Goal: Task Accomplishment & Management: Complete application form

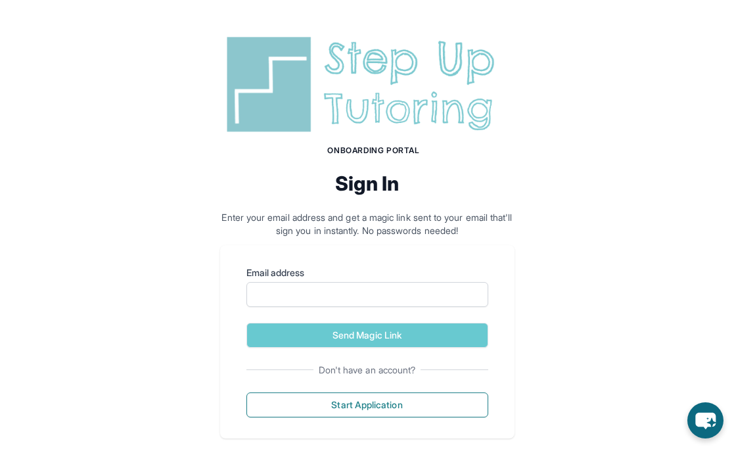
scroll to position [21, 0]
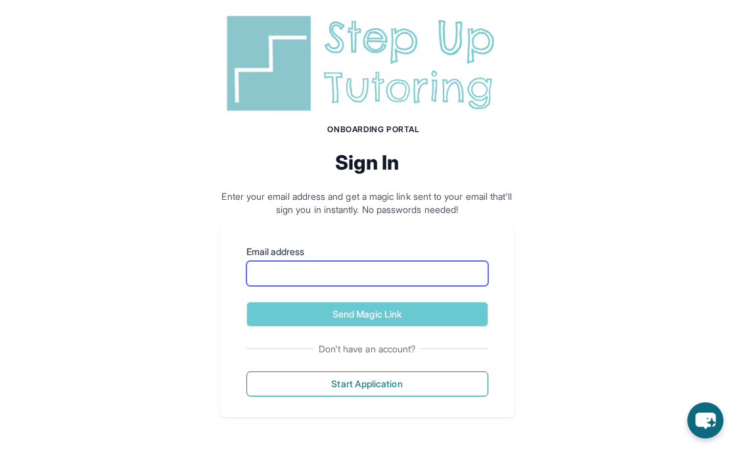
click at [293, 275] on input "Email address" at bounding box center [367, 273] width 242 height 25
type input "**********"
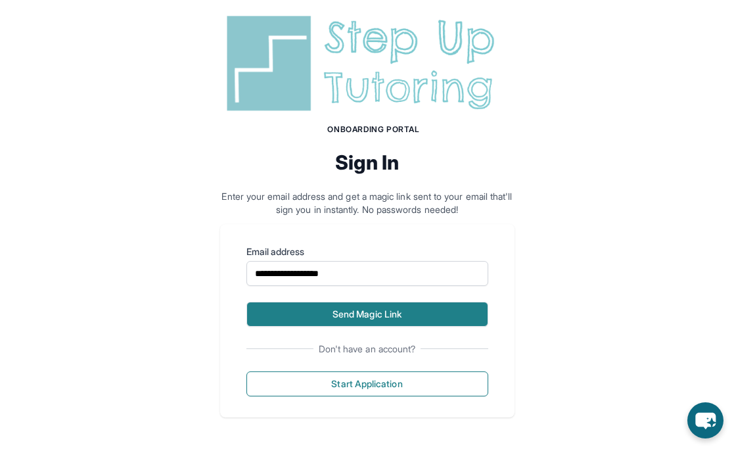
click at [350, 312] on button "Send Magic Link" at bounding box center [367, 314] width 242 height 25
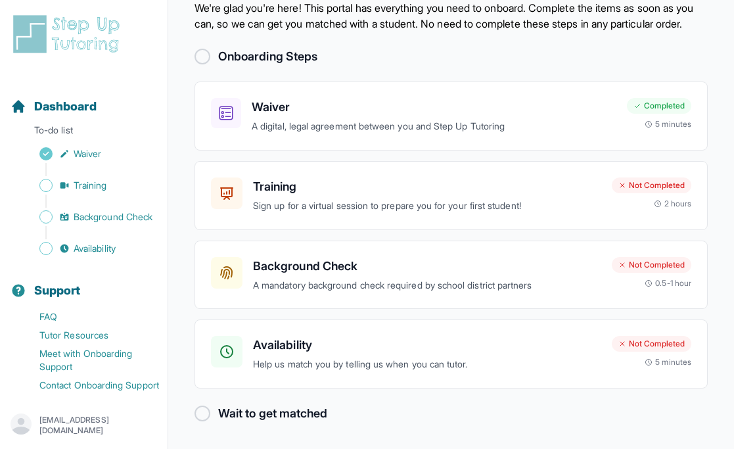
scroll to position [63, 0]
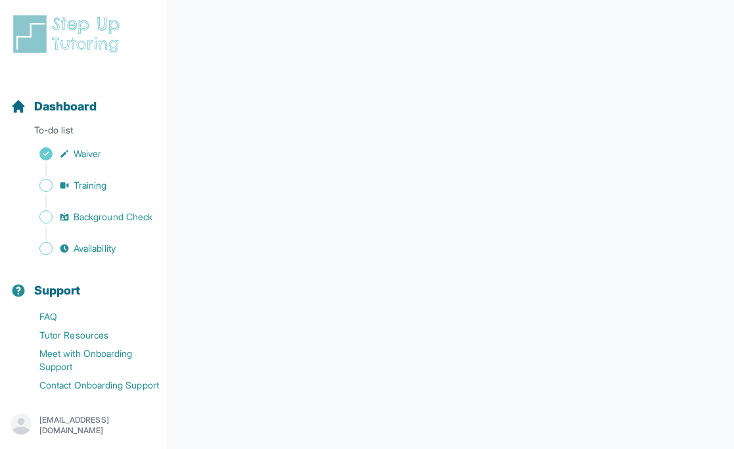
scroll to position [18, 0]
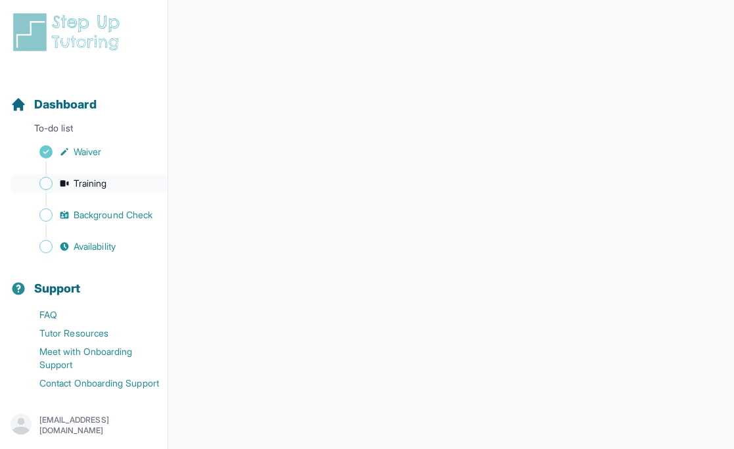
click at [95, 177] on span "Training" at bounding box center [91, 183] width 34 height 13
click at [85, 145] on span "Waiver" at bounding box center [88, 151] width 28 height 13
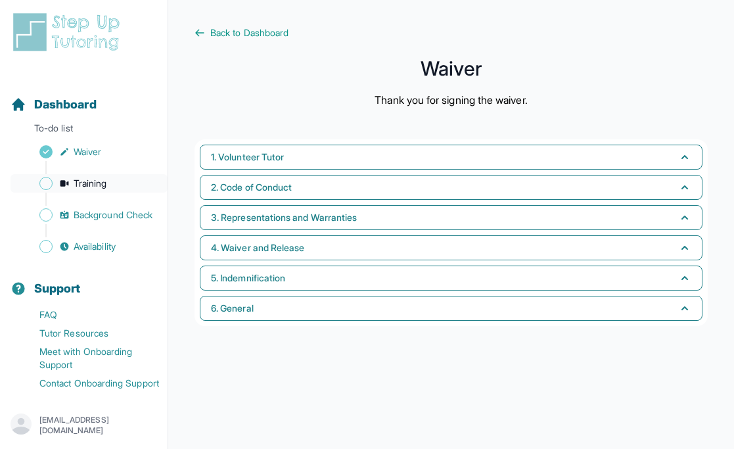
click at [98, 177] on span "Training" at bounding box center [91, 183] width 34 height 13
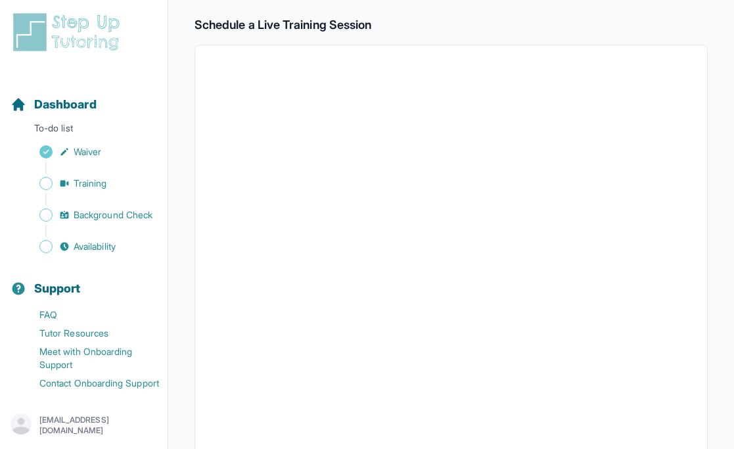
scroll to position [235, 0]
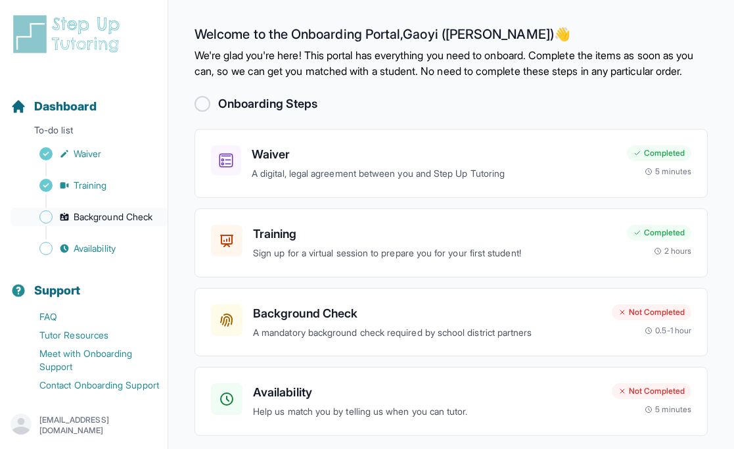
scroll to position [18, 0]
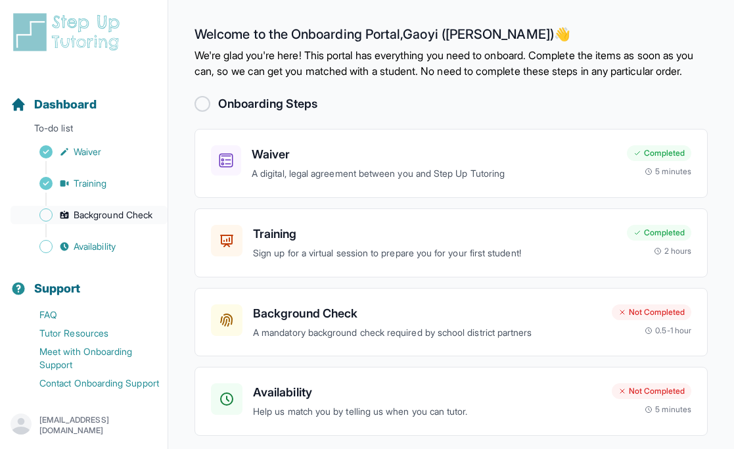
click at [98, 208] on span "Background Check" at bounding box center [113, 214] width 79 height 13
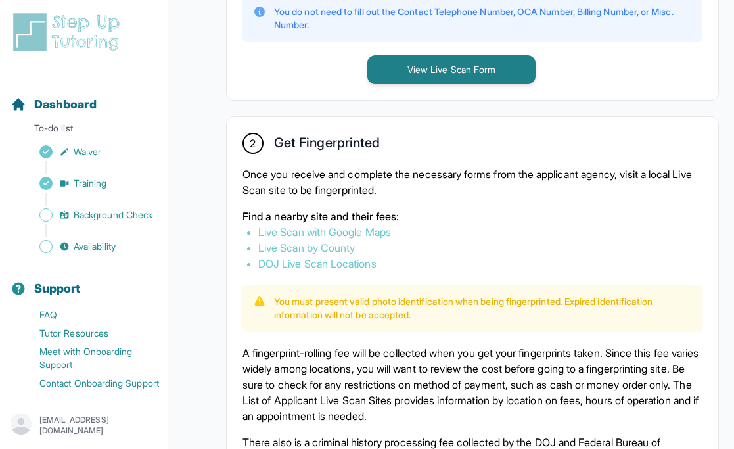
scroll to position [707, 0]
